Goal: Transaction & Acquisition: Purchase product/service

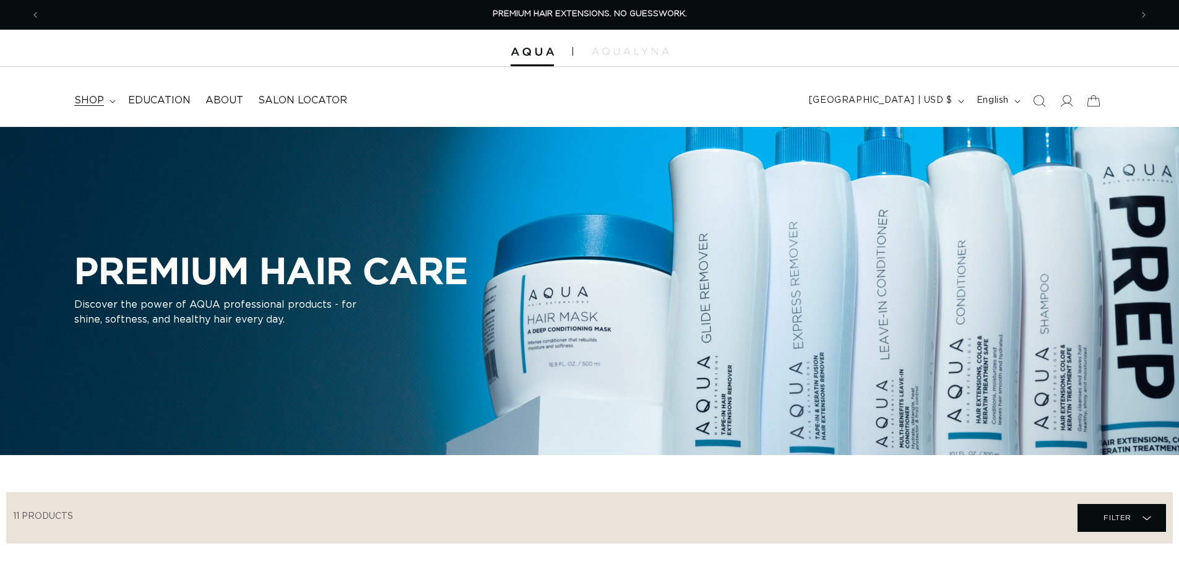
click at [99, 97] on span "shop" at bounding box center [89, 100] width 30 height 13
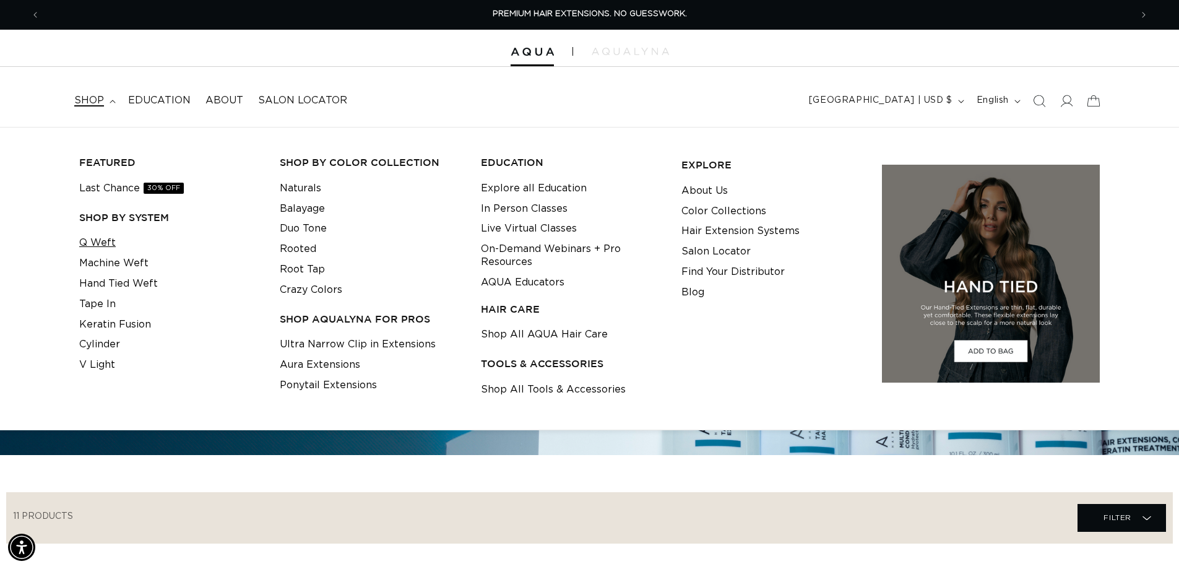
click at [85, 248] on link "Q Weft" at bounding box center [97, 243] width 37 height 20
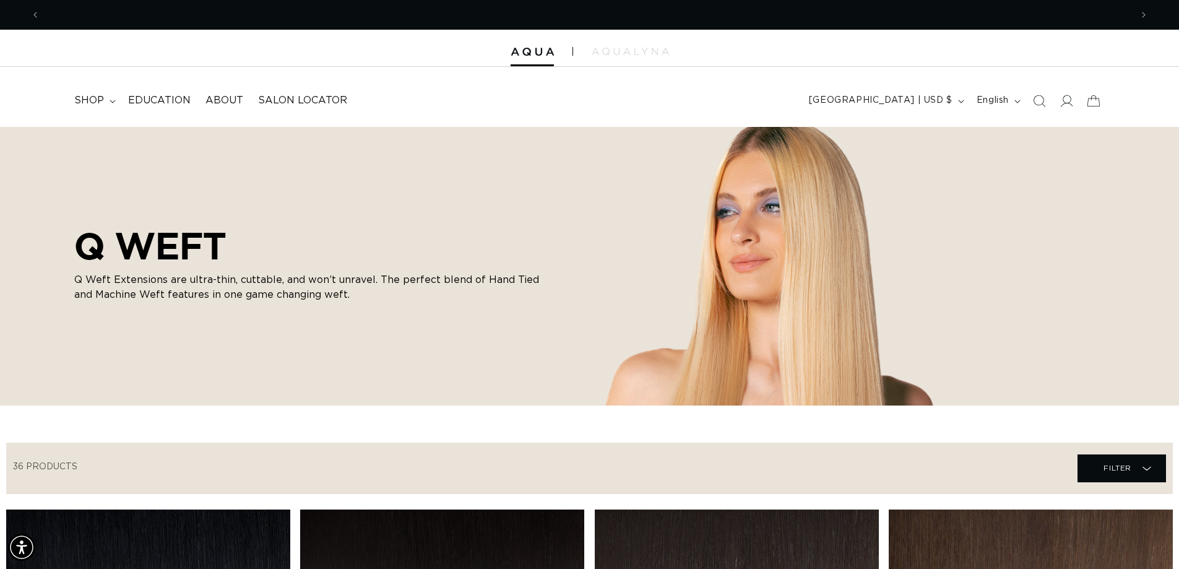
scroll to position [0, 2182]
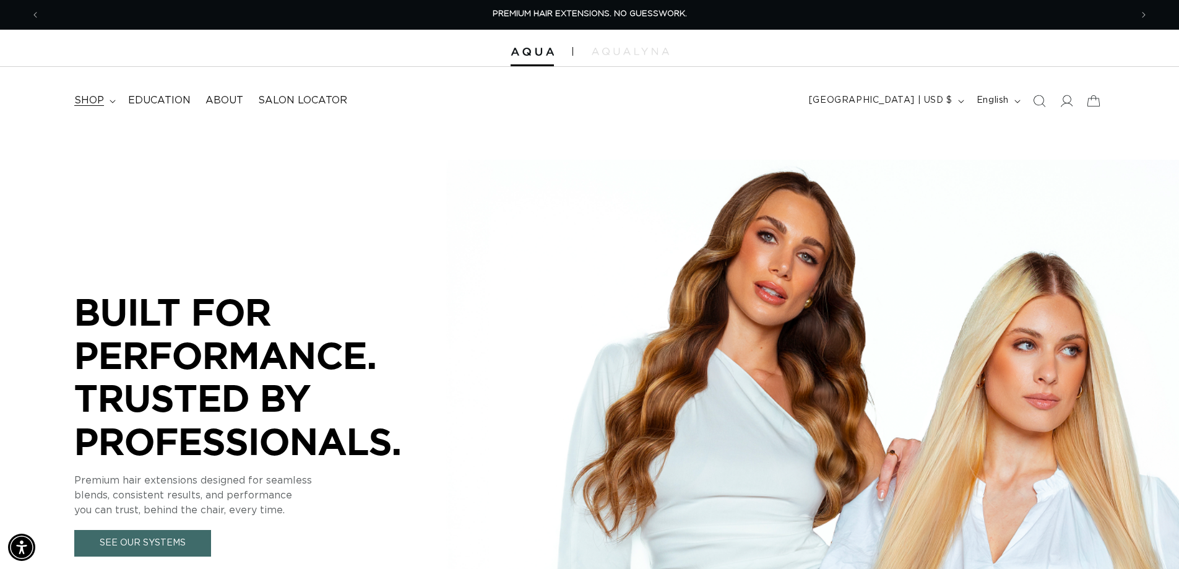
click at [99, 109] on summary "shop" at bounding box center [94, 101] width 54 height 28
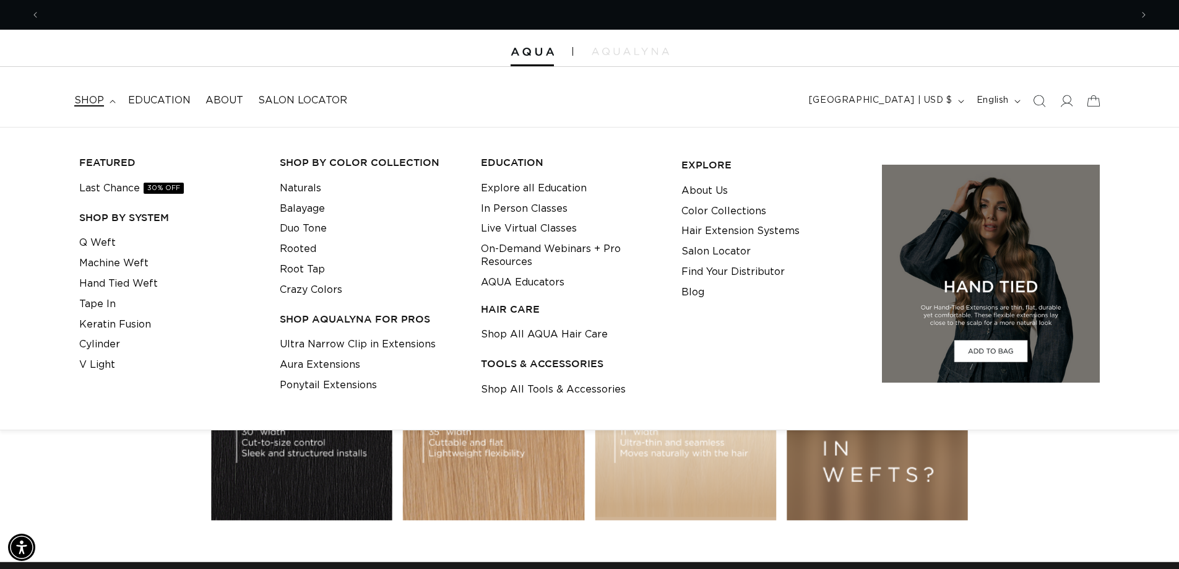
scroll to position [0, 2182]
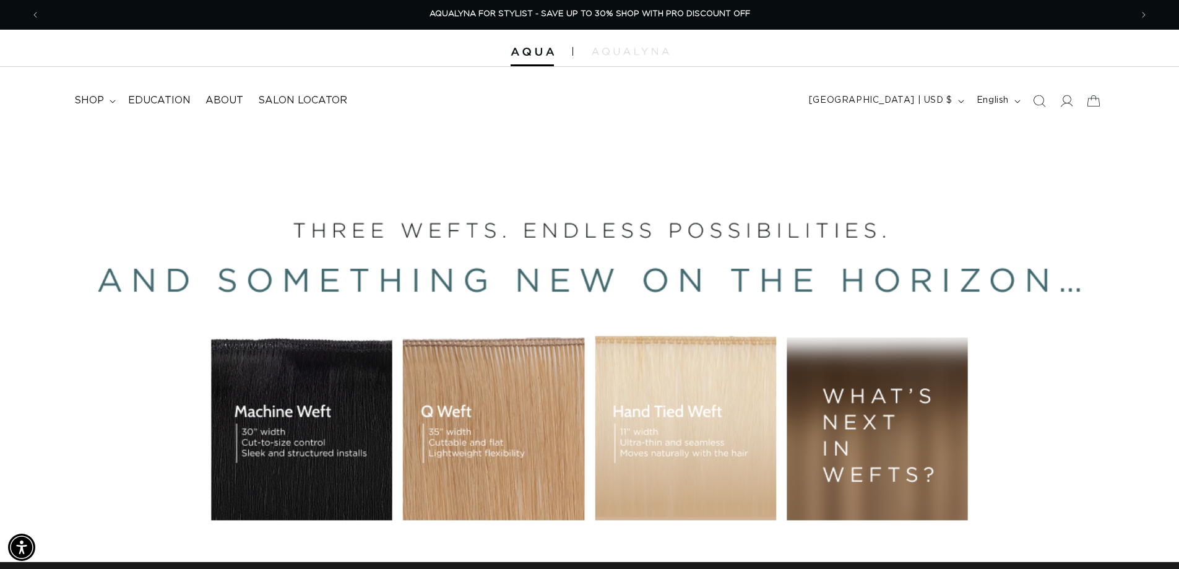
click at [1041, 101] on icon "Search" at bounding box center [1039, 101] width 12 height 12
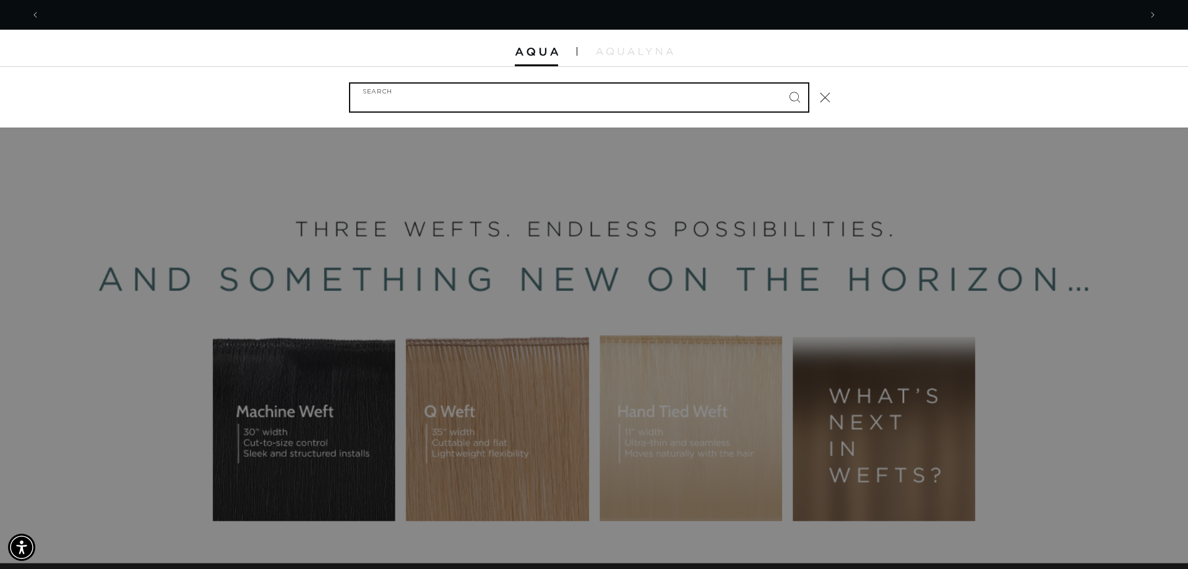
scroll to position [0, 0]
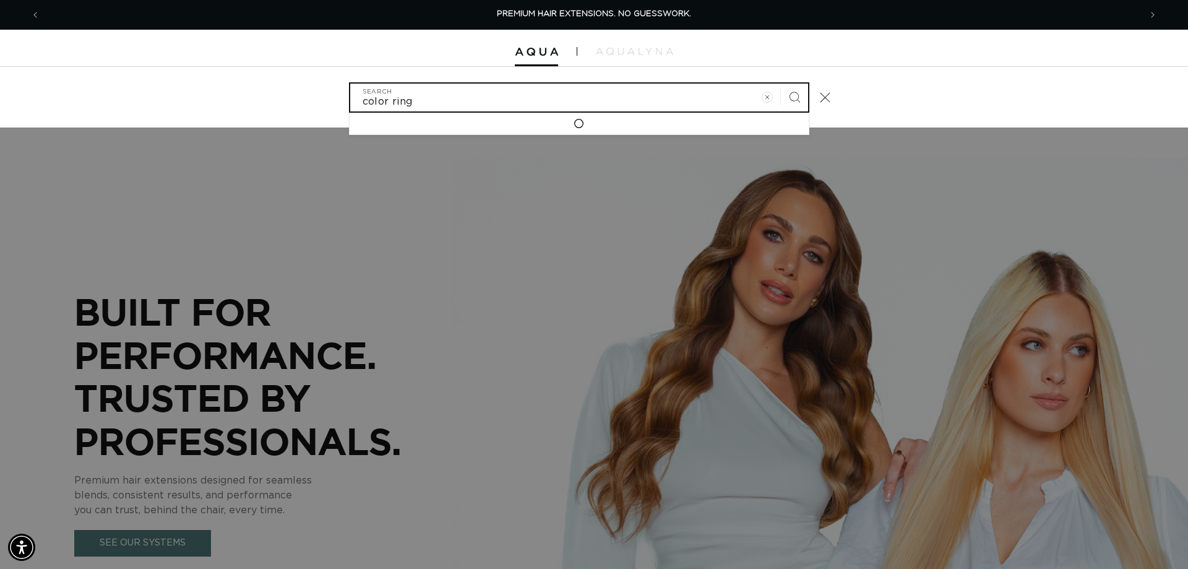
type input "color ring"
click at [781, 84] on button "Search" at bounding box center [794, 97] width 27 height 27
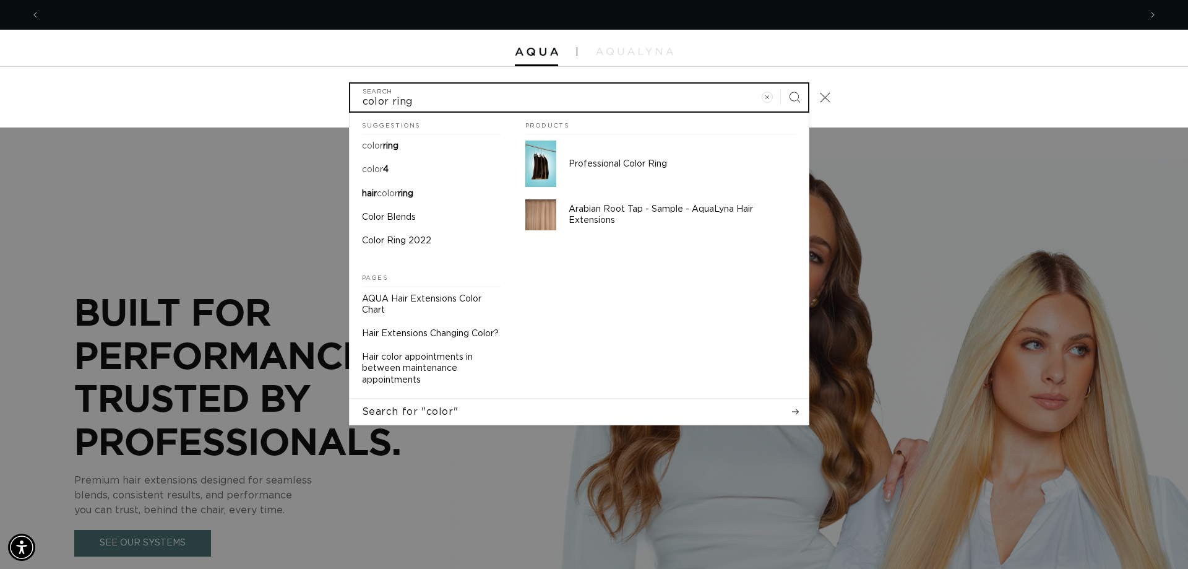
scroll to position [0, 1100]
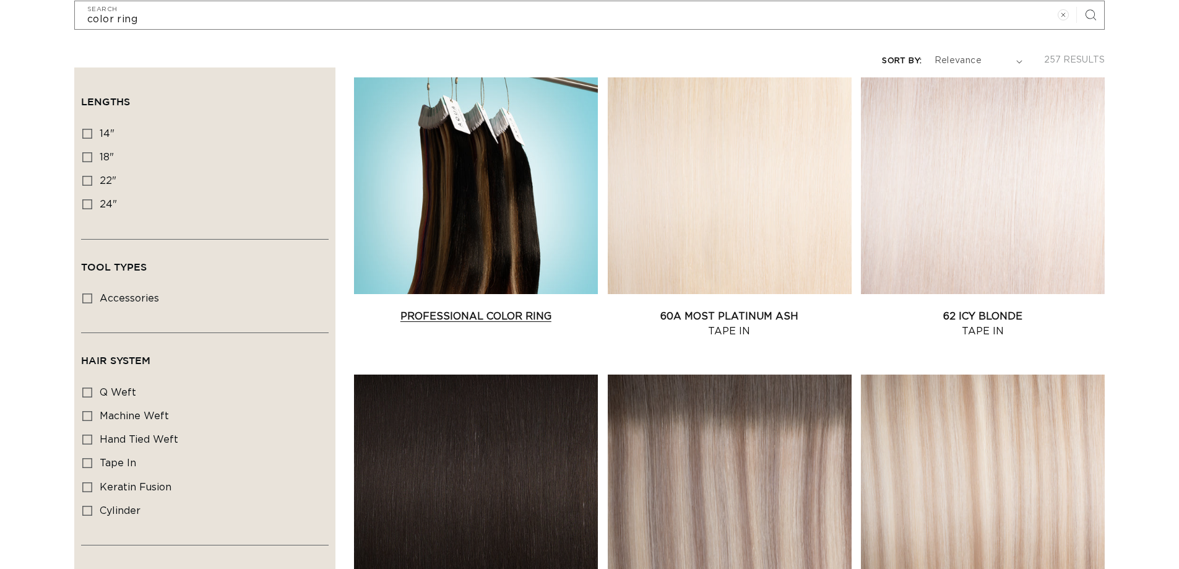
scroll to position [248, 0]
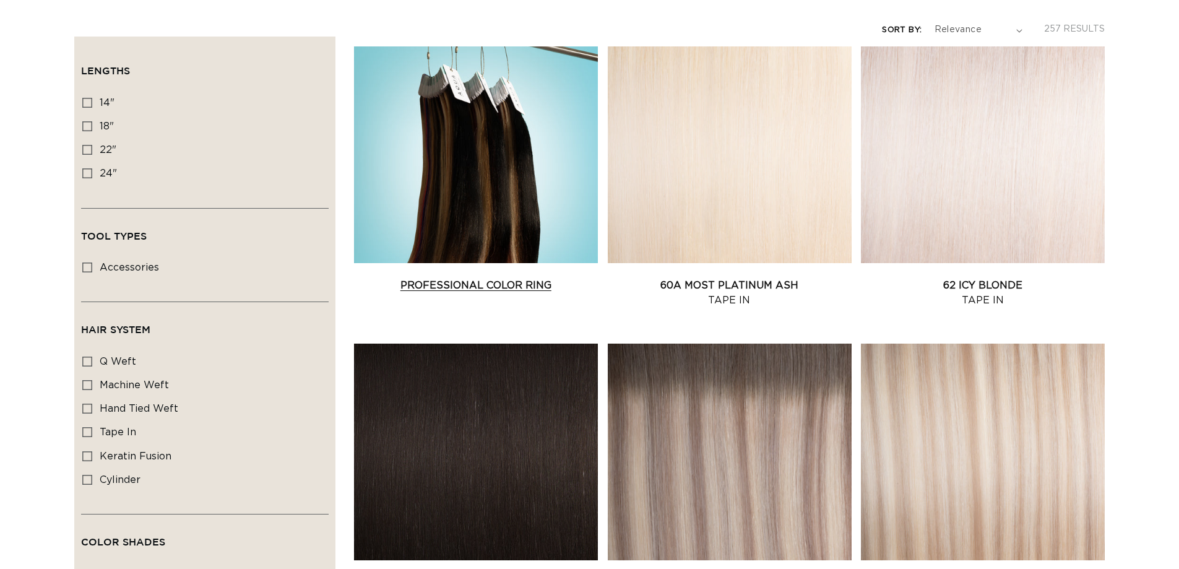
click at [475, 278] on link "Professional Color Ring" at bounding box center [476, 285] width 244 height 15
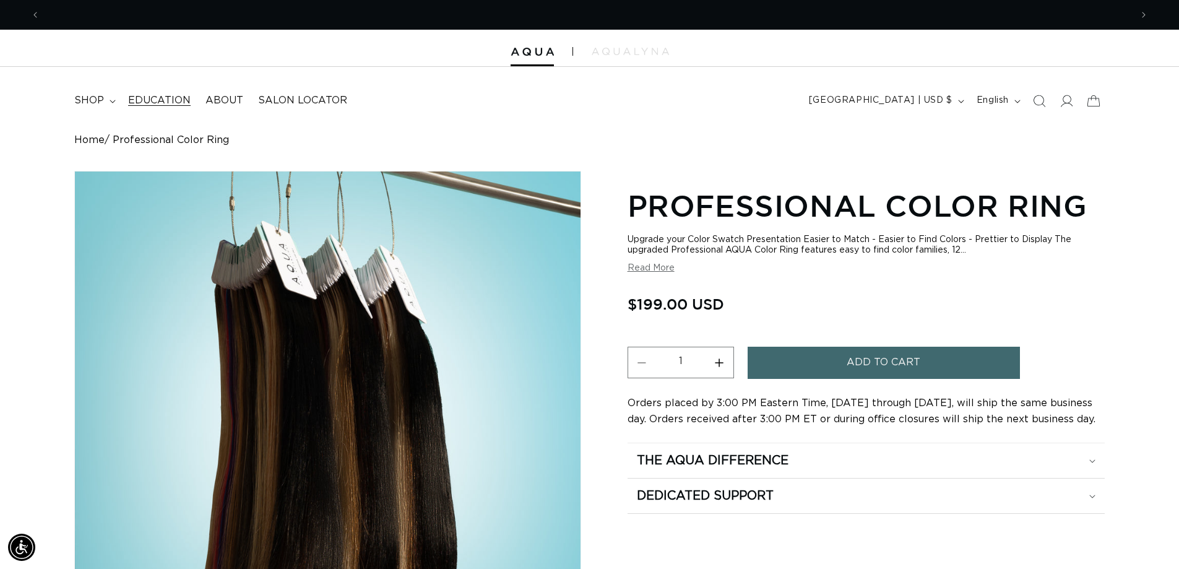
click at [163, 105] on span "Education" at bounding box center [159, 100] width 63 height 13
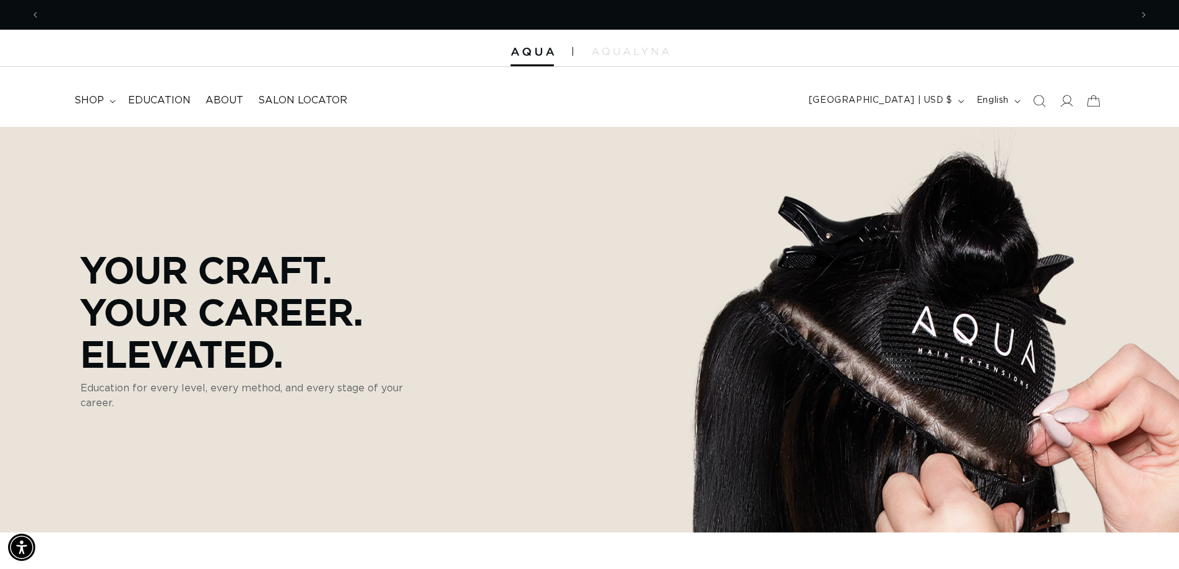
scroll to position [0, 1091]
